Goal: Task Accomplishment & Management: Manage account settings

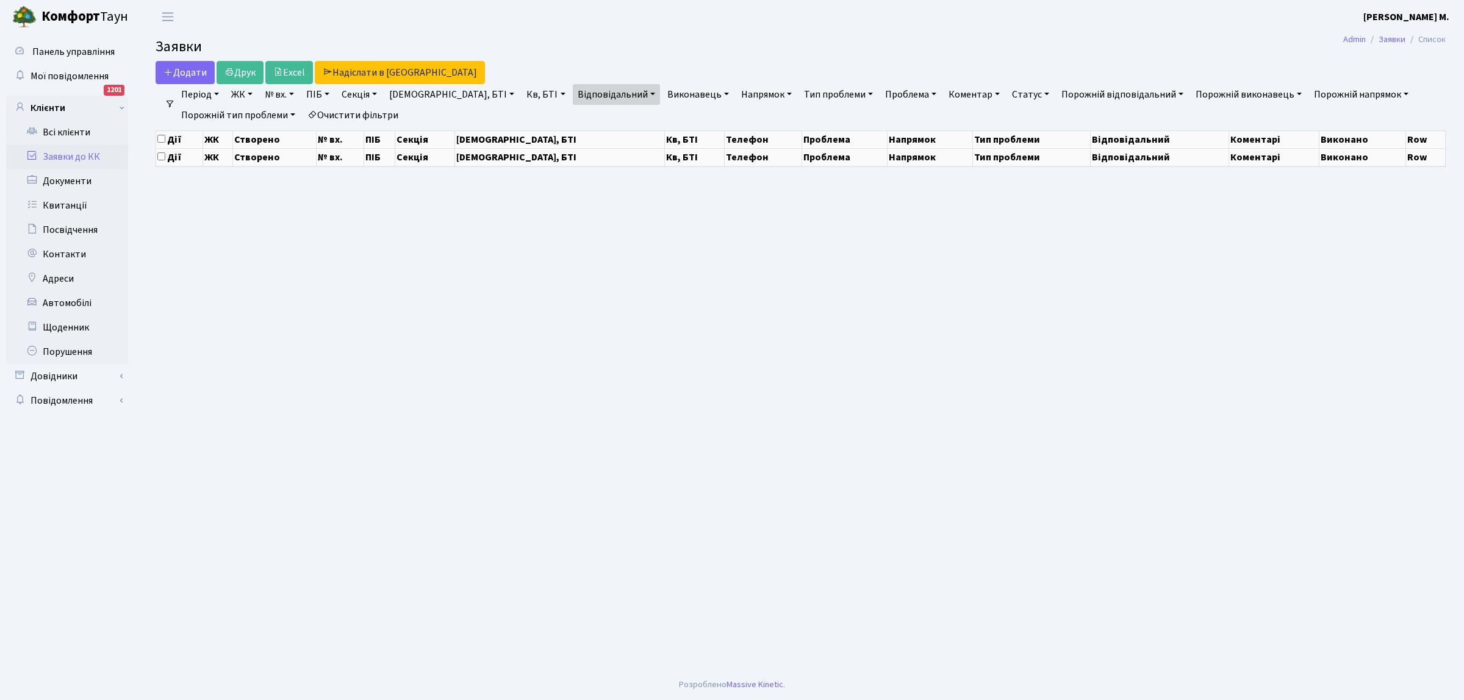
select select "25"
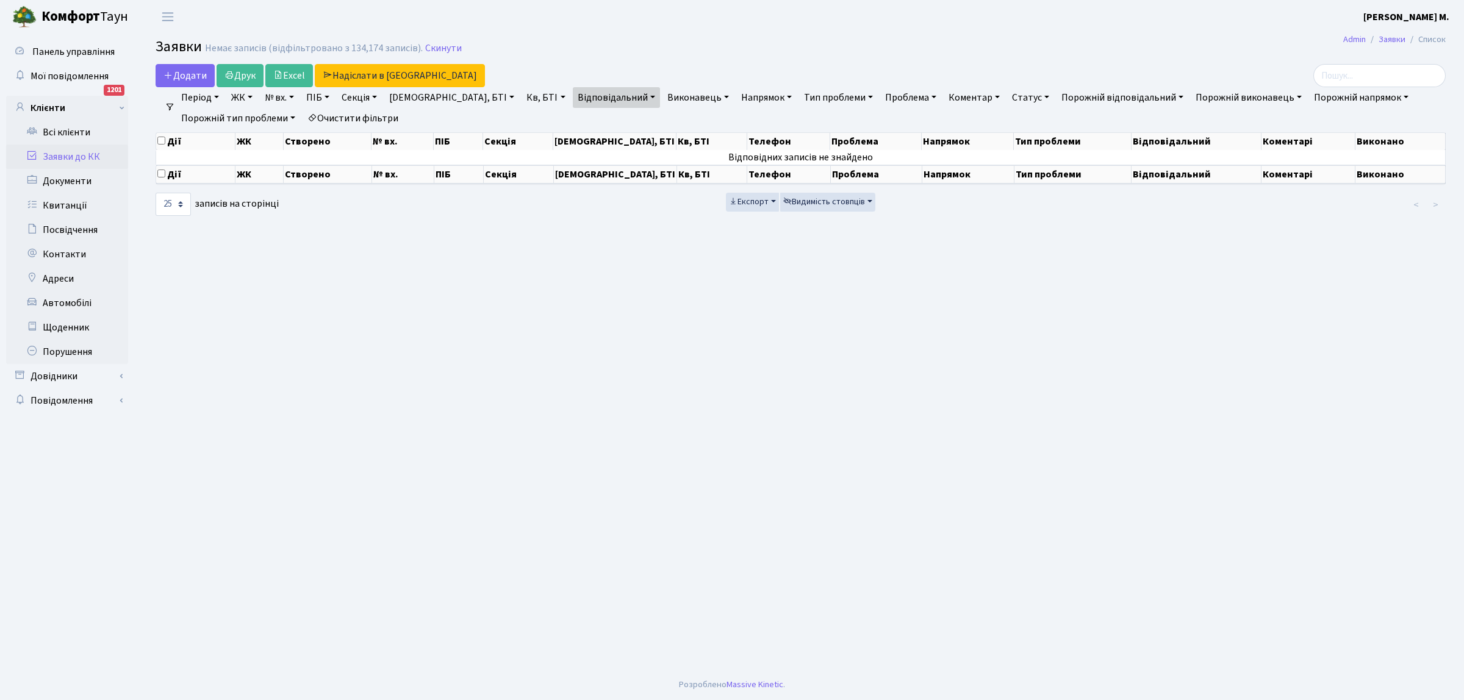
click at [99, 157] on link "Заявки до КК" at bounding box center [67, 157] width 122 height 24
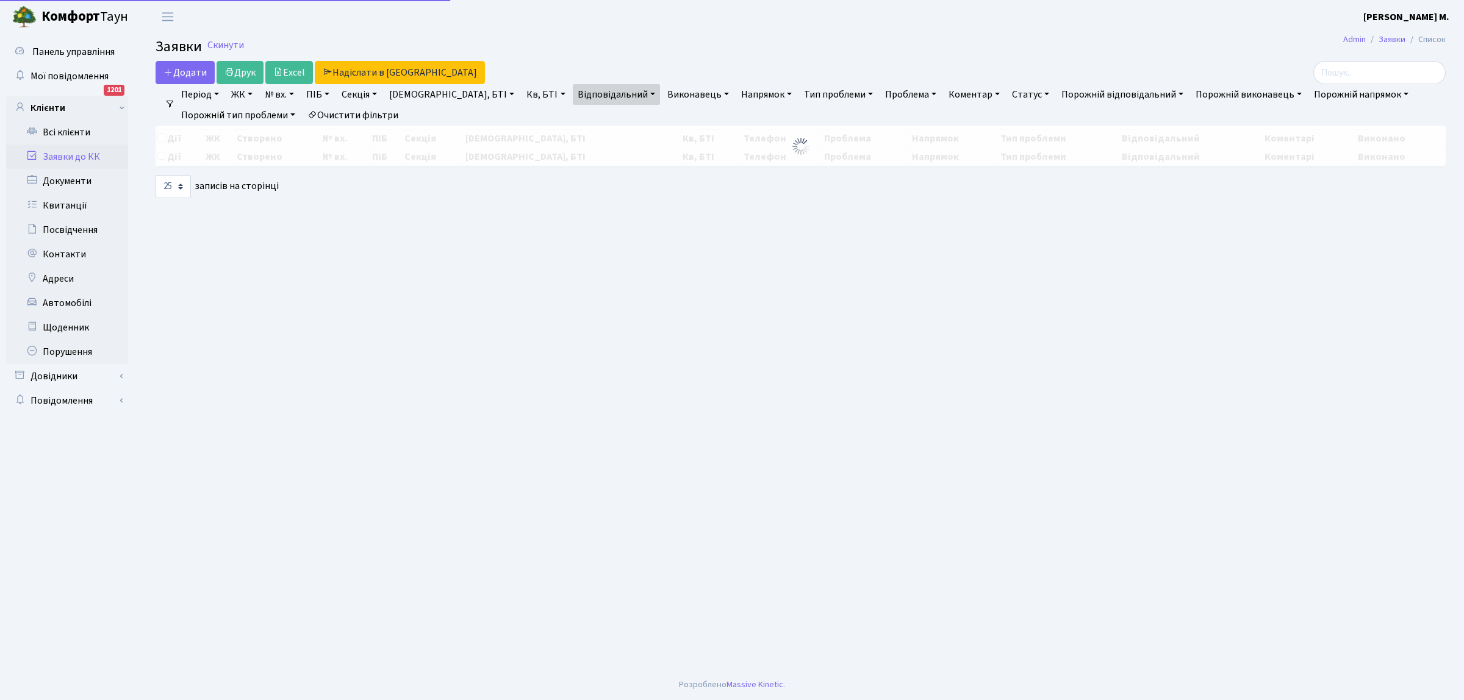
select select "25"
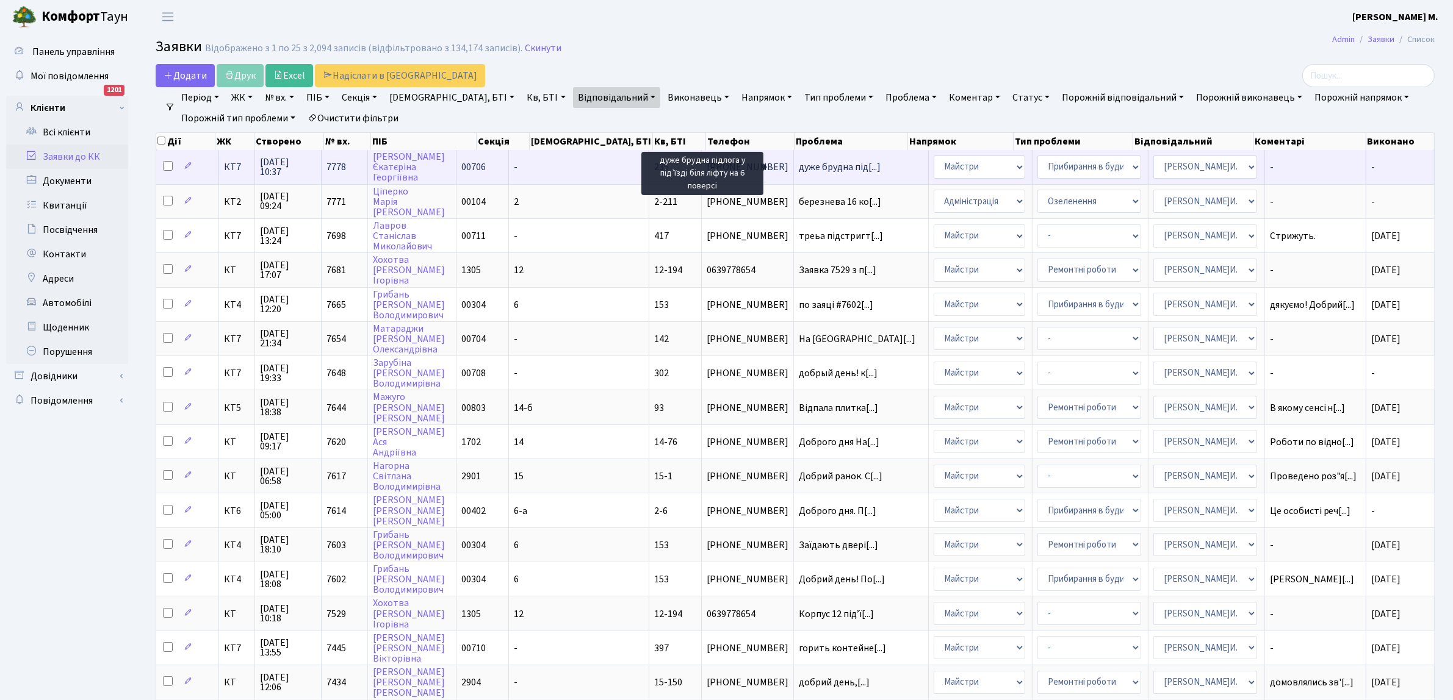
click at [799, 166] on span "дуже брудна під[...]" at bounding box center [840, 166] width 82 height 13
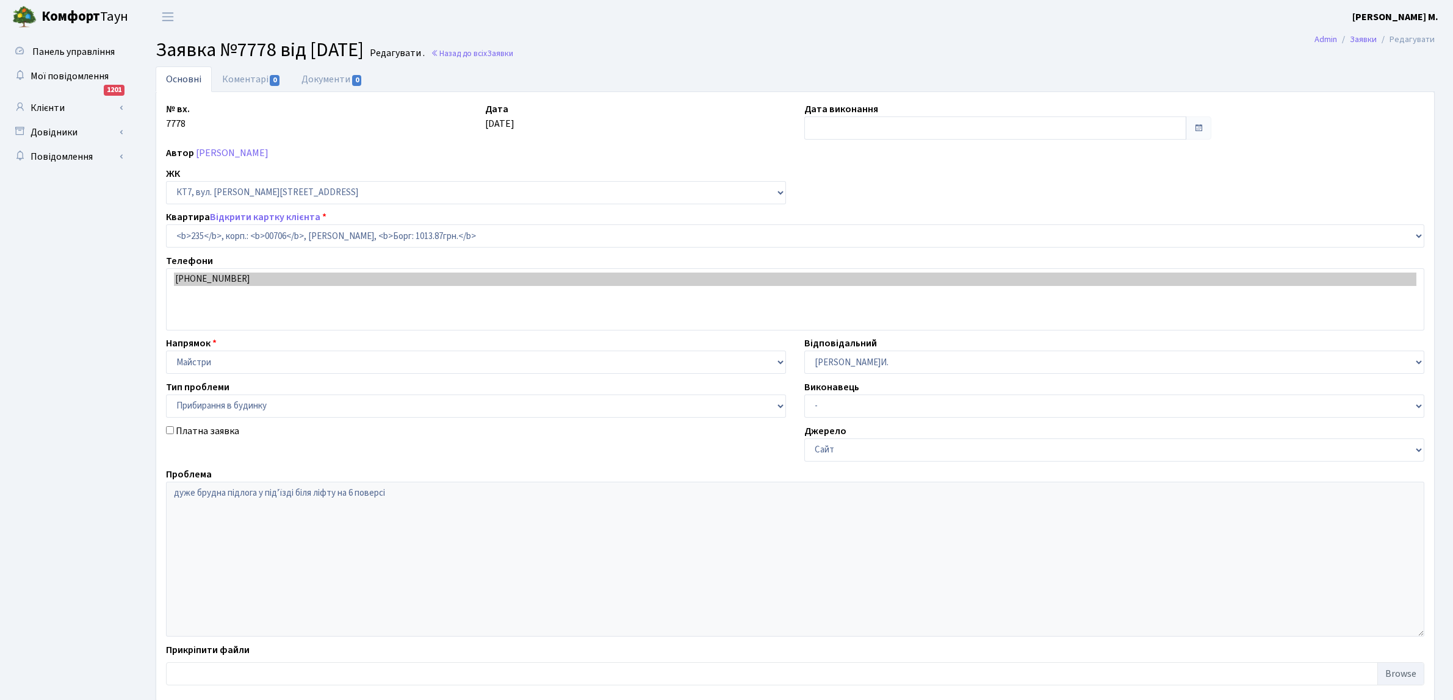
select select "18687"
select select "58"
